Goal: Find specific page/section: Find specific page/section

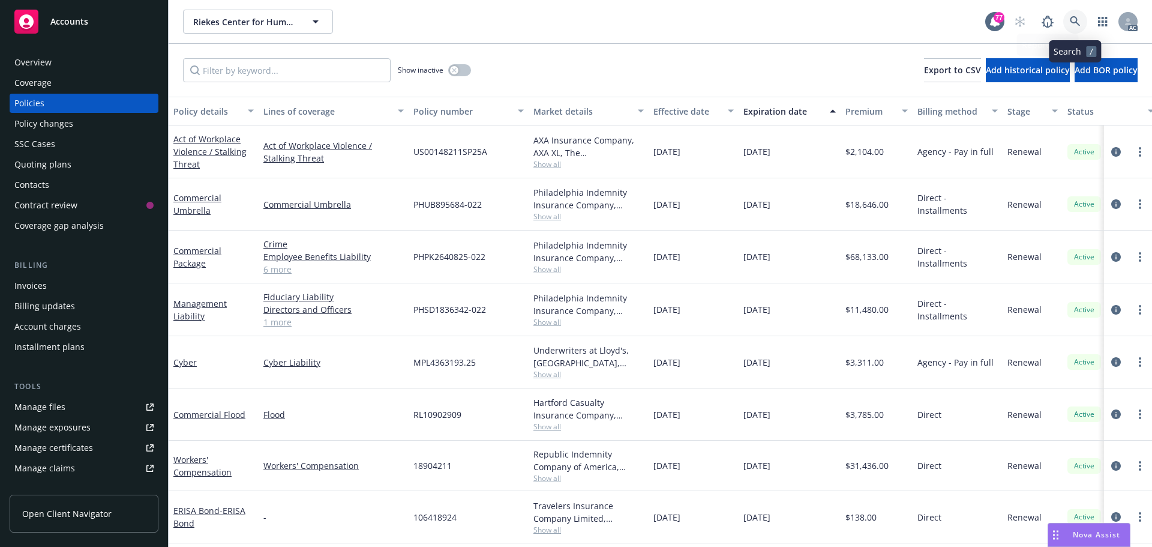
click at [1082, 20] on link at bounding box center [1076, 22] width 24 height 24
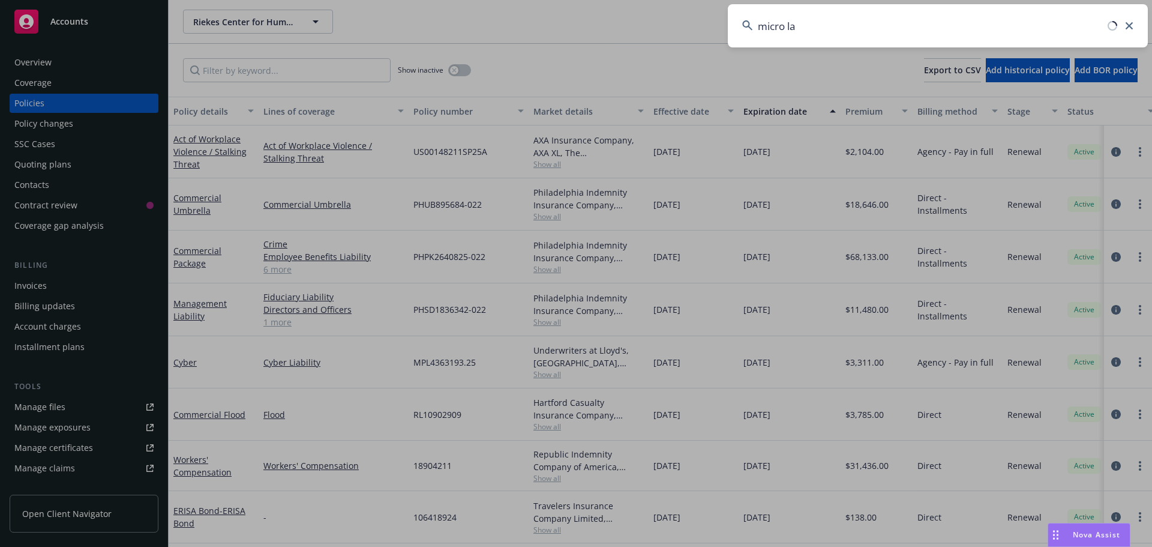
type input "micro lab"
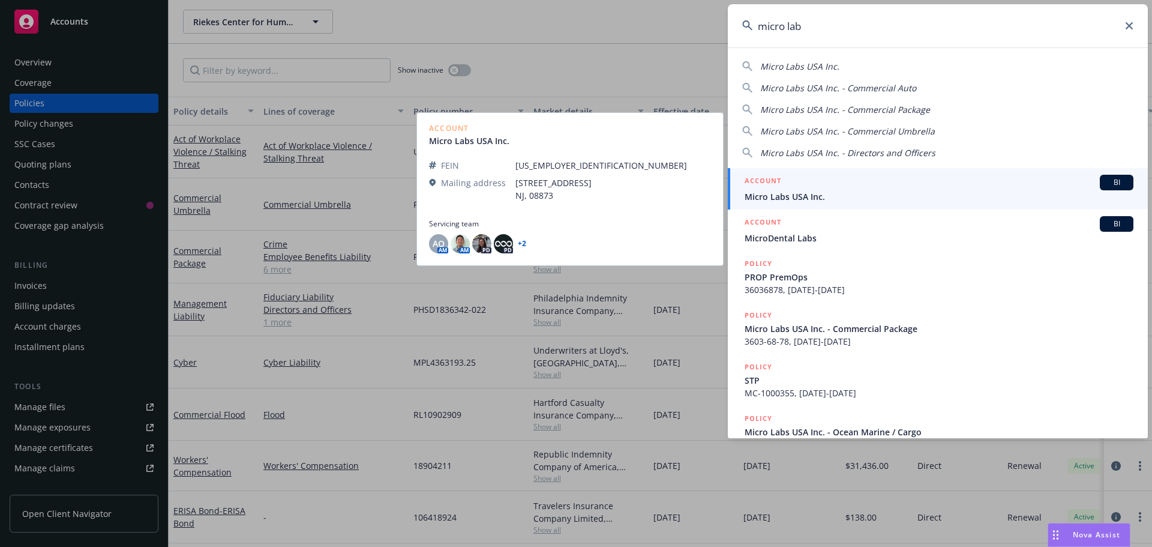
click at [809, 185] on div "ACCOUNT BI" at bounding box center [939, 183] width 389 height 16
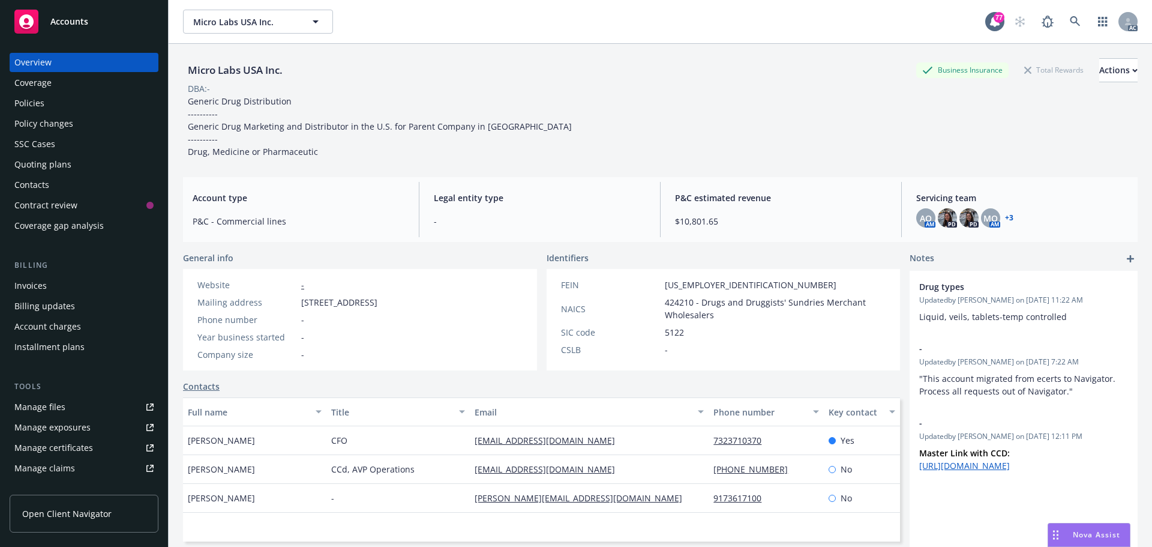
click at [60, 101] on div "Policies" at bounding box center [83, 103] width 139 height 19
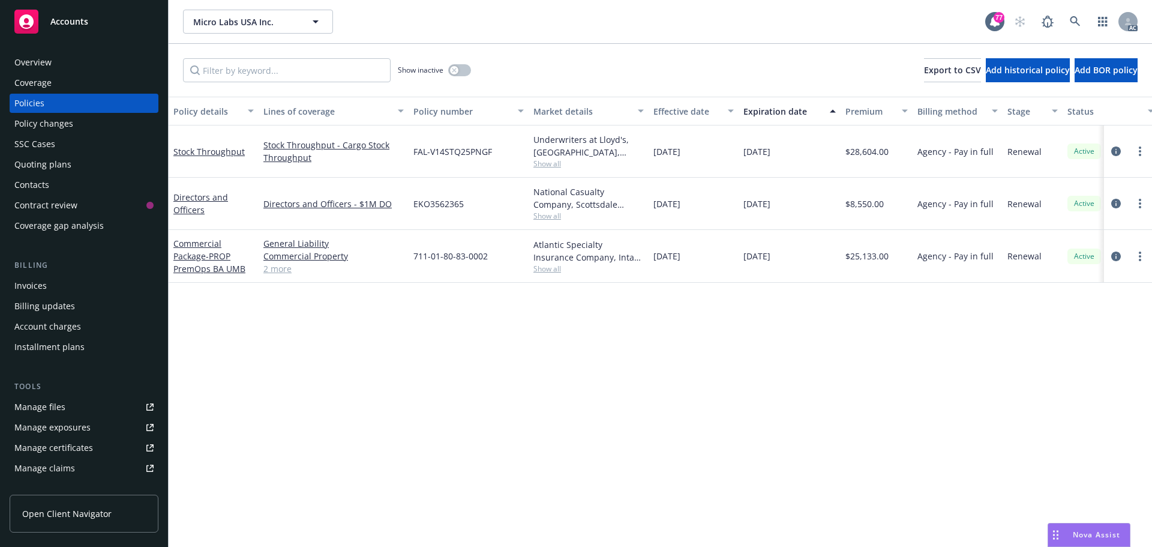
click at [68, 60] on div "Overview" at bounding box center [83, 62] width 139 height 19
